Goal: Find specific page/section: Find specific page/section

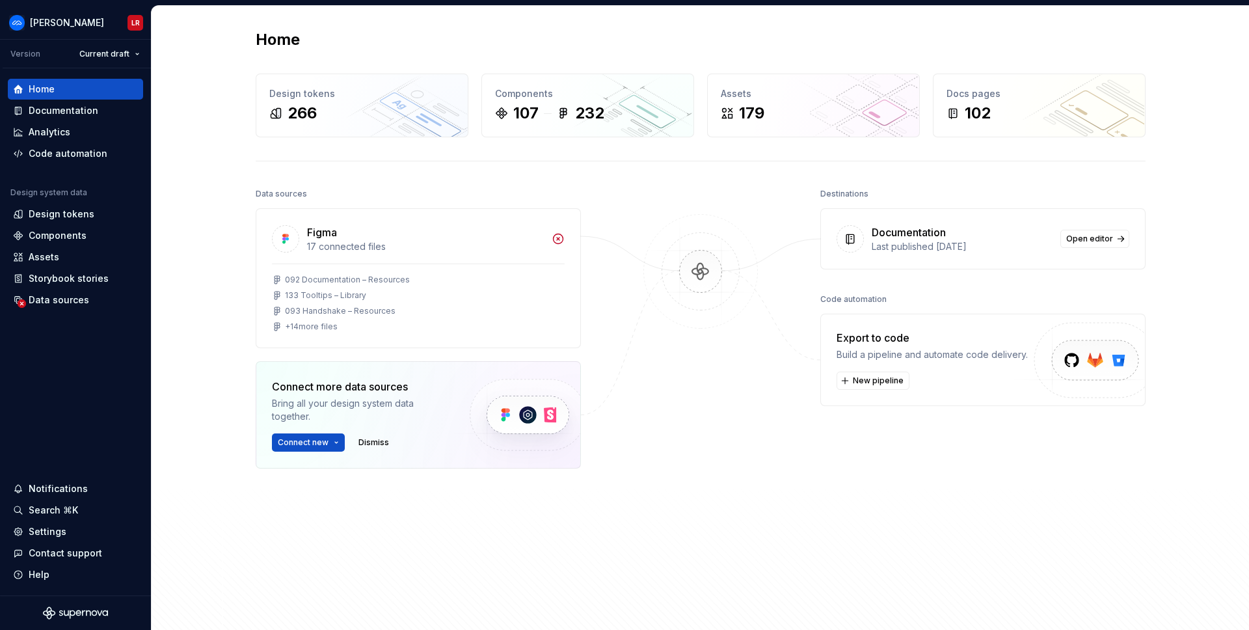
click at [679, 353] on img at bounding box center [700, 284] width 126 height 141
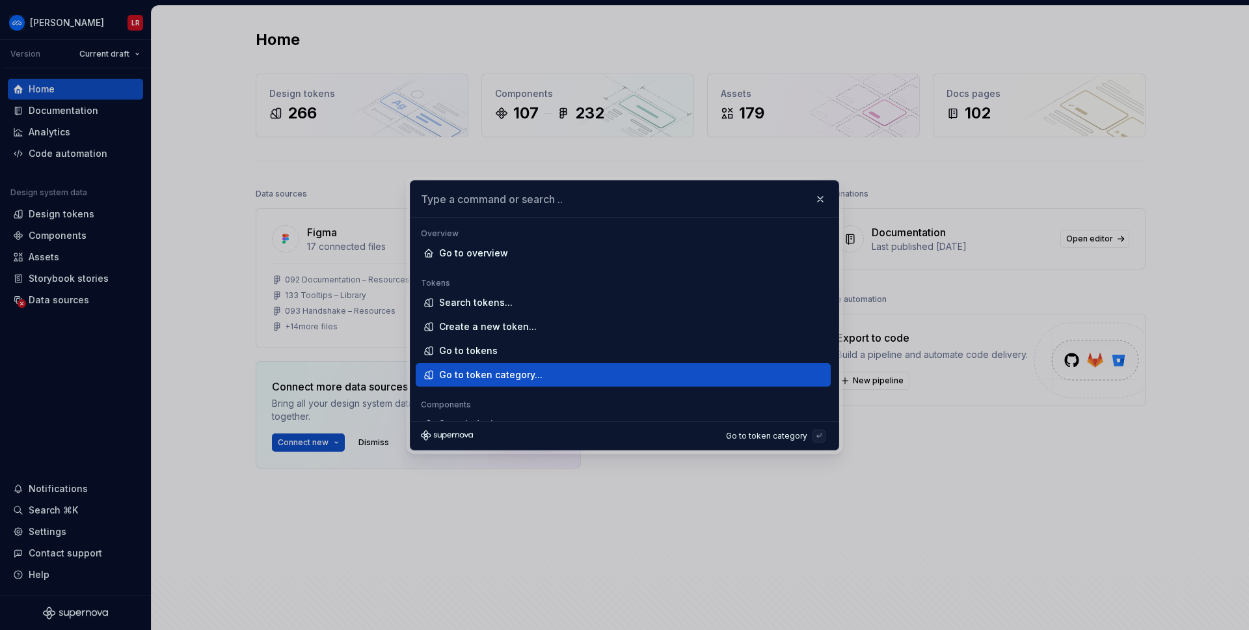
scroll to position [15, 0]
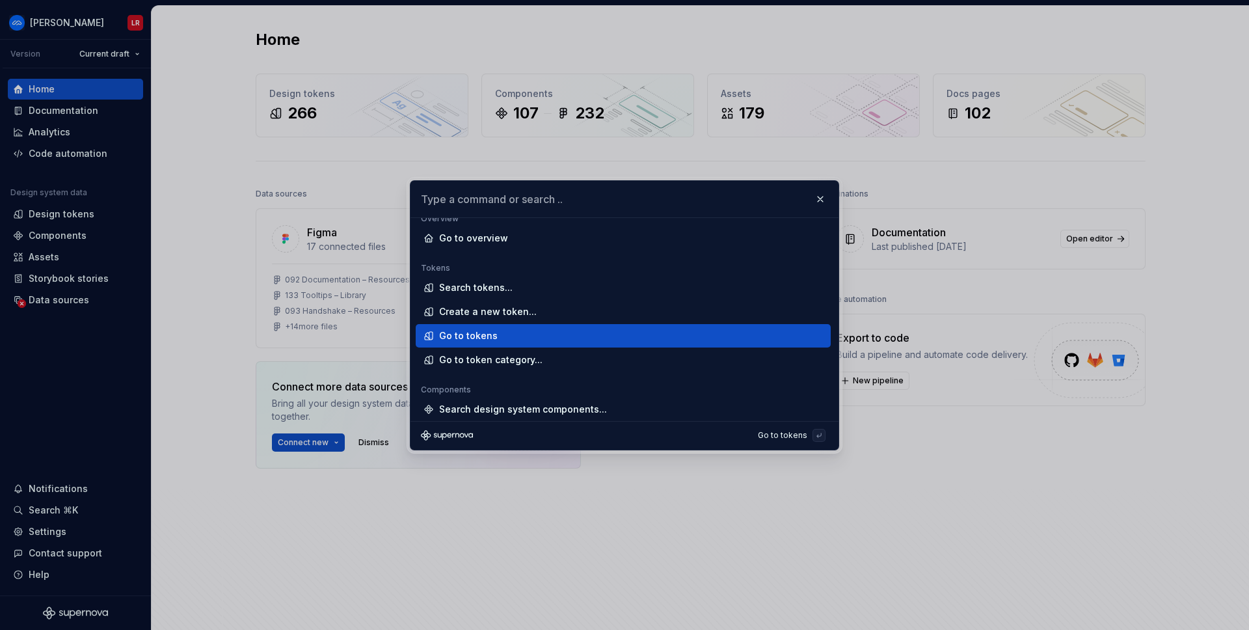
click at [461, 336] on div "Go to tokens" at bounding box center [468, 335] width 59 height 13
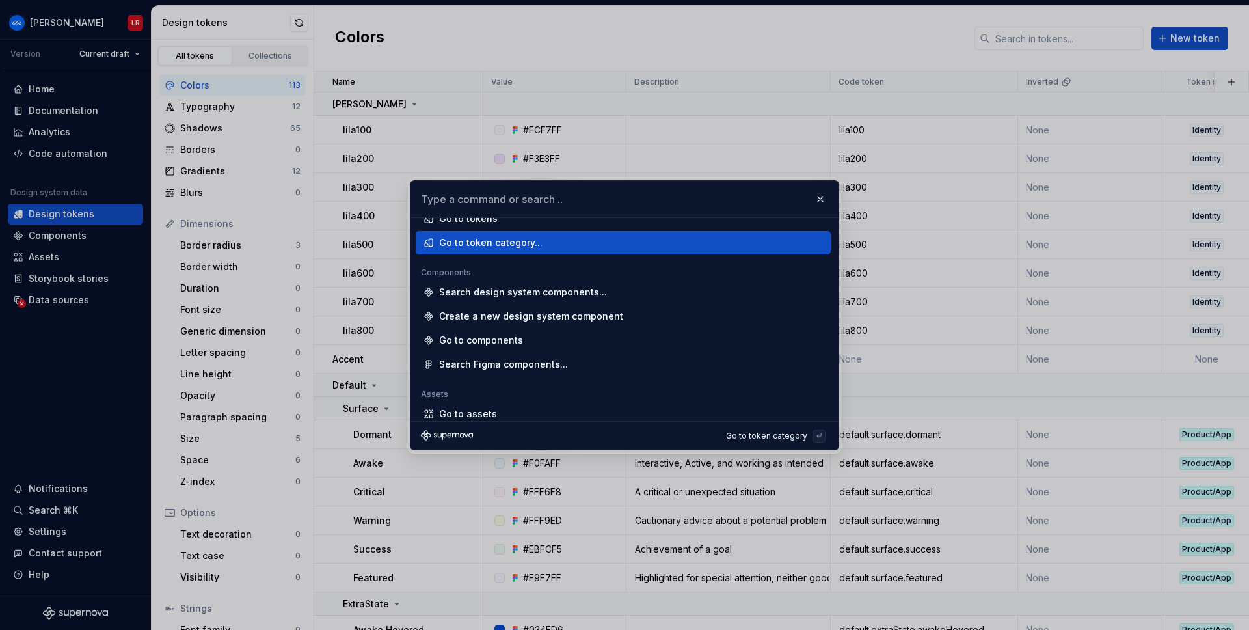
scroll to position [146, 0]
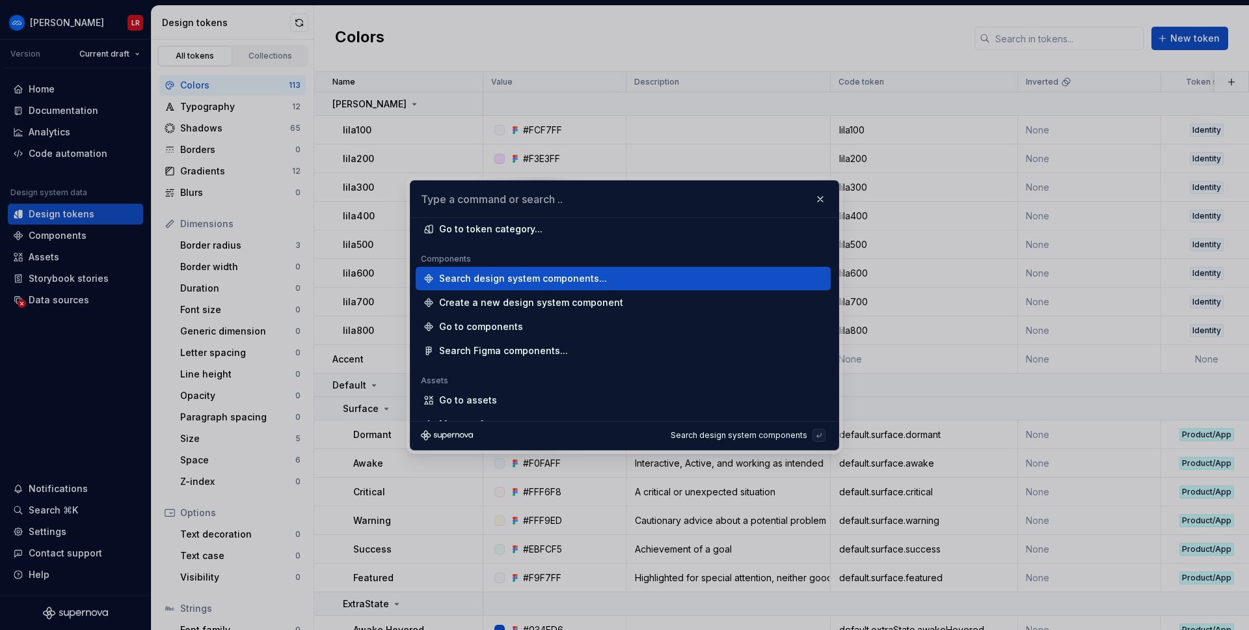
click at [474, 278] on div "Search design system components..." at bounding box center [523, 278] width 168 height 13
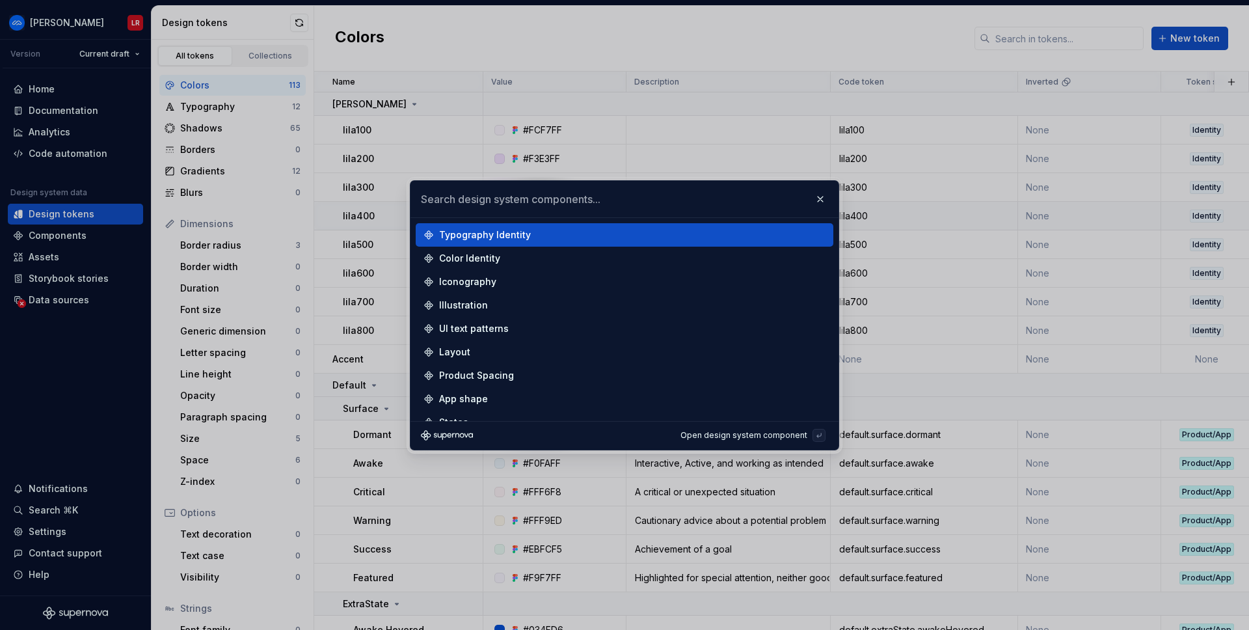
click at [824, 200] on button "button" at bounding box center [820, 199] width 18 height 18
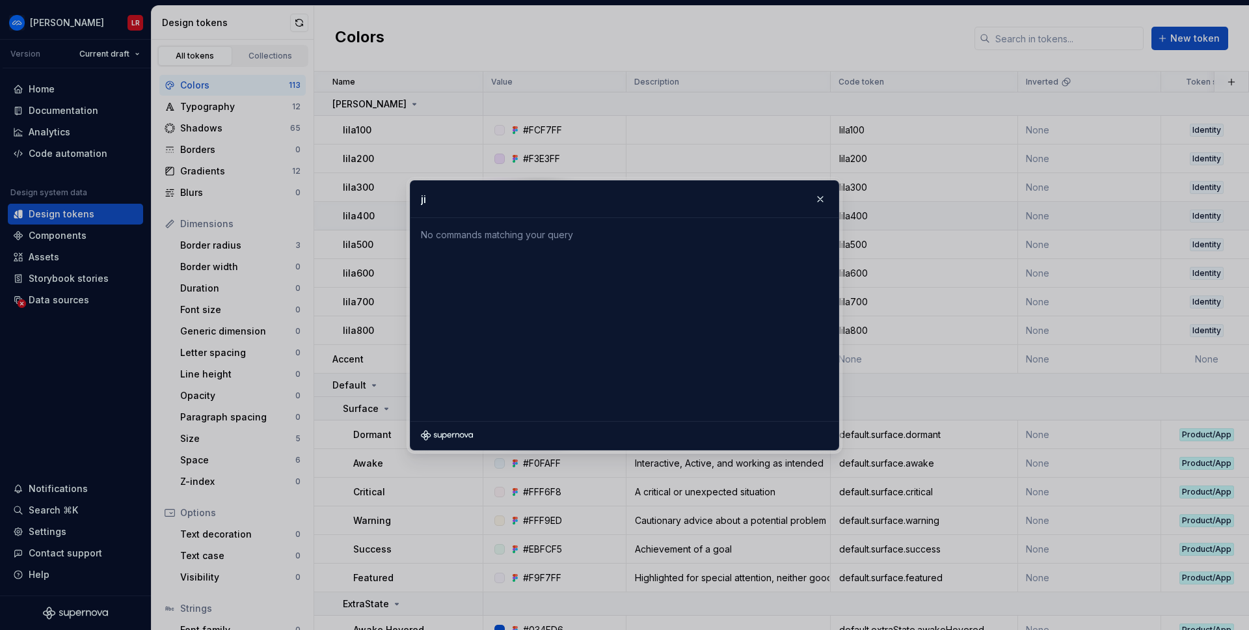
type input "j"
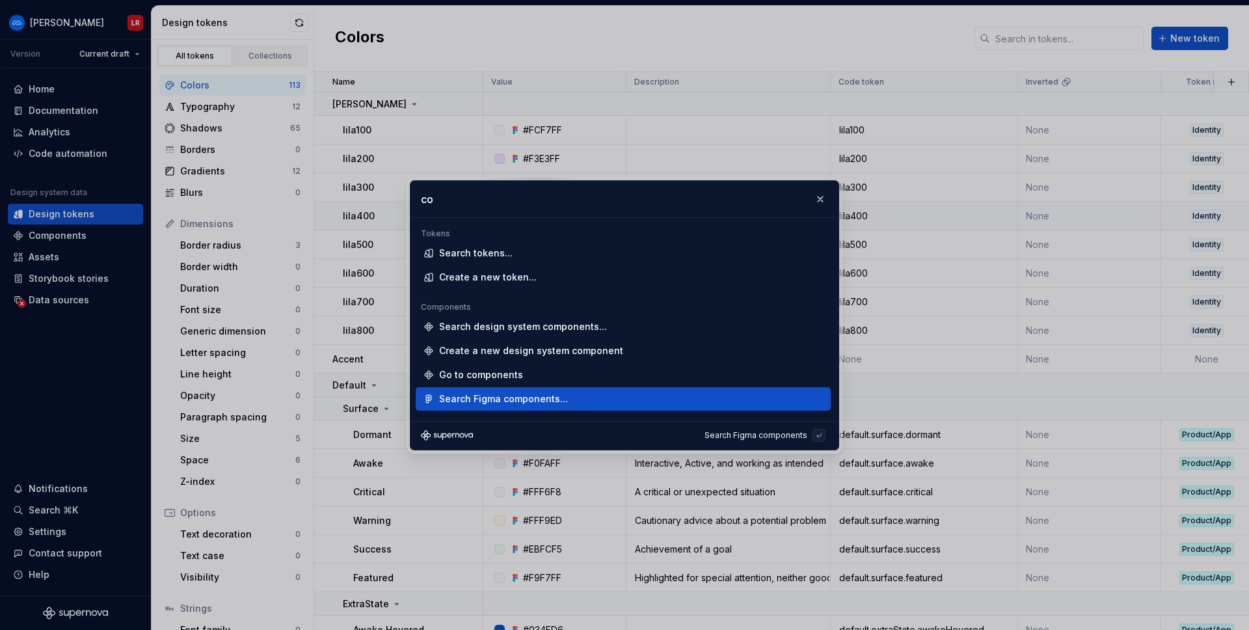
type input "c"
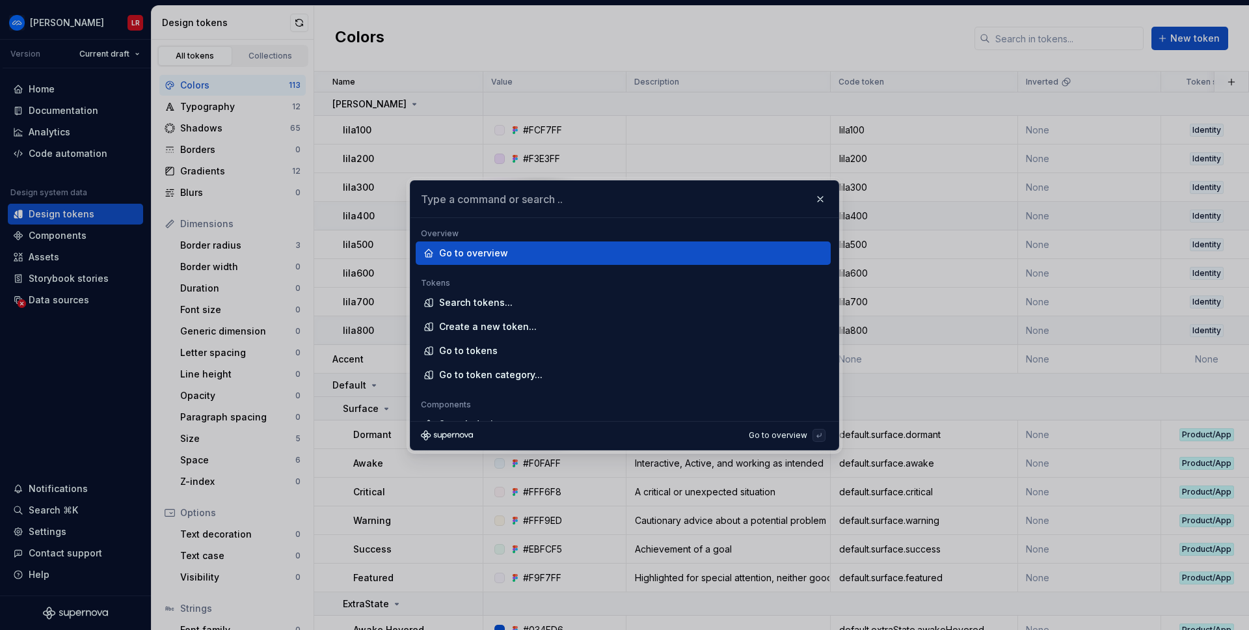
drag, startPoint x: 819, startPoint y: 202, endPoint x: 758, endPoint y: 334, distance: 144.9
click at [820, 204] on button "button" at bounding box center [820, 199] width 18 height 18
